Goal: Information Seeking & Learning: Learn about a topic

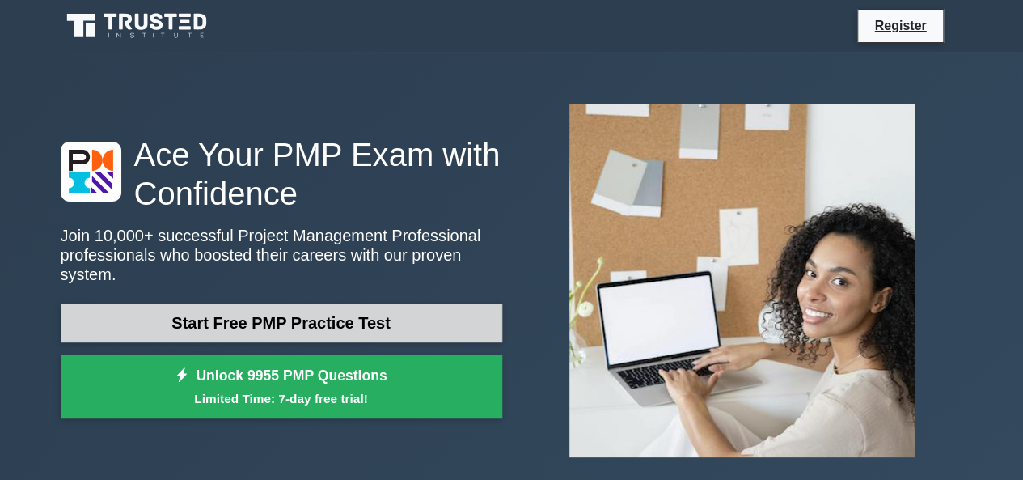
click at [243, 315] on link "Start Free PMP Practice Test" at bounding box center [282, 322] width 442 height 39
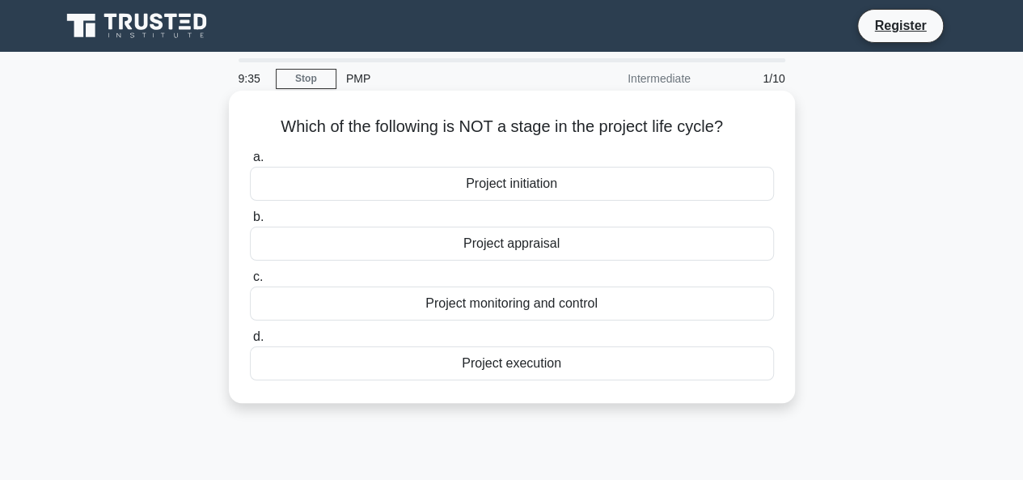
click at [545, 244] on div "Project appraisal" at bounding box center [512, 244] width 524 height 34
click at [250, 222] on input "b. Project appraisal" at bounding box center [250, 217] width 0 height 11
